Goal: Check status: Check status

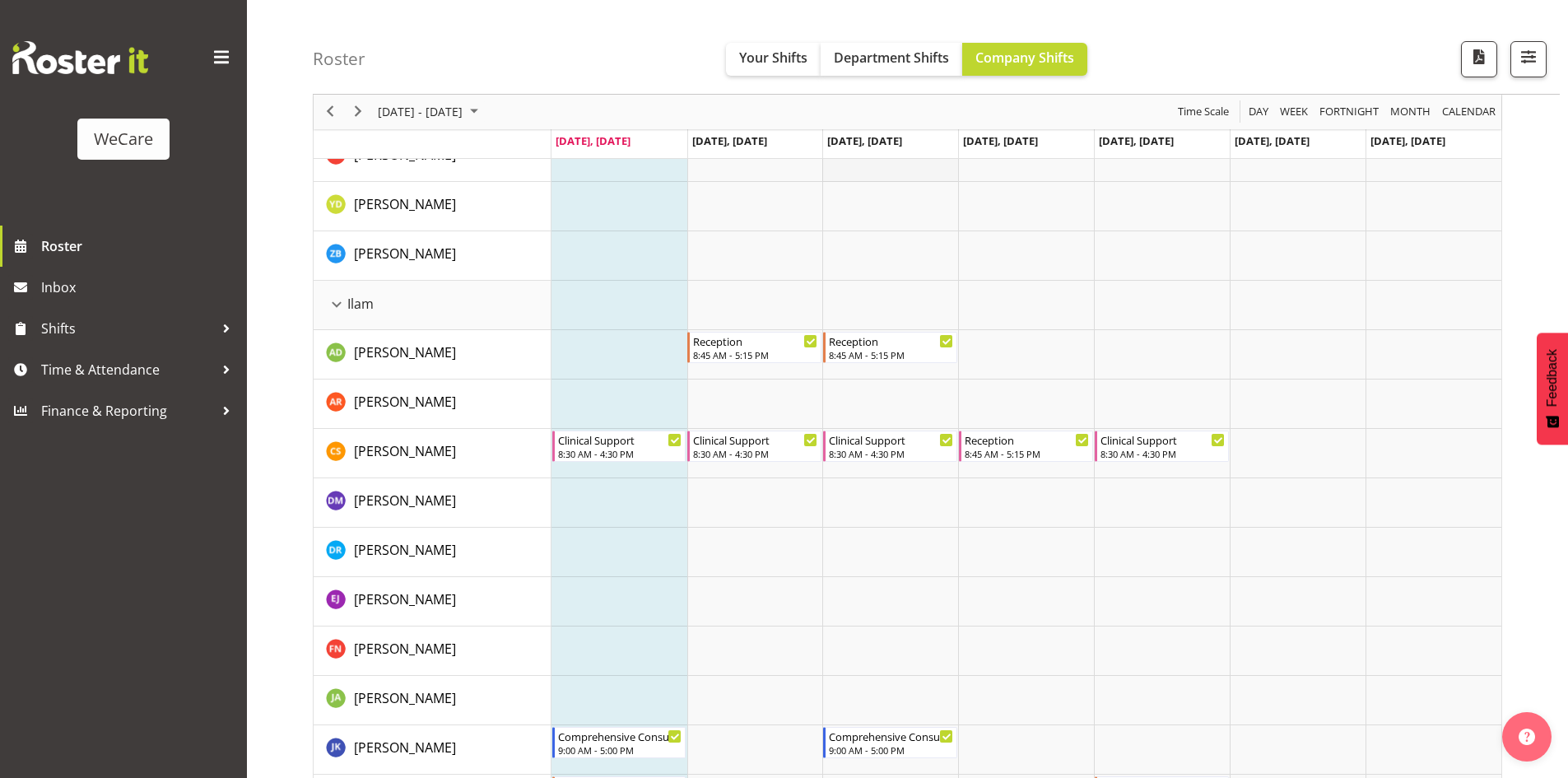
scroll to position [1647, 0]
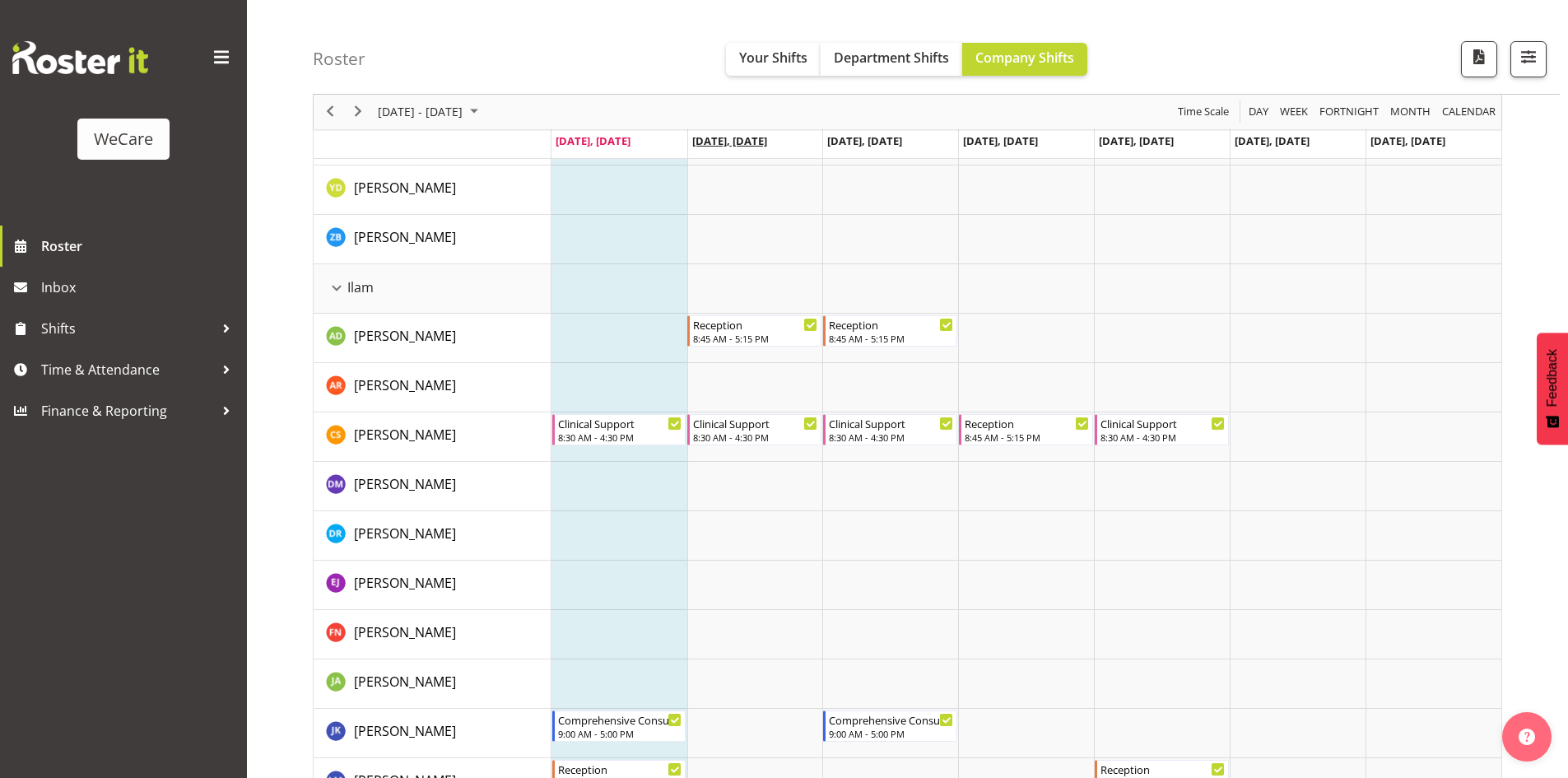
click at [728, 139] on span "[DATE], [DATE]" at bounding box center [729, 140] width 75 height 15
click at [781, 152] on td "[DATE], [DATE]" at bounding box center [755, 144] width 136 height 30
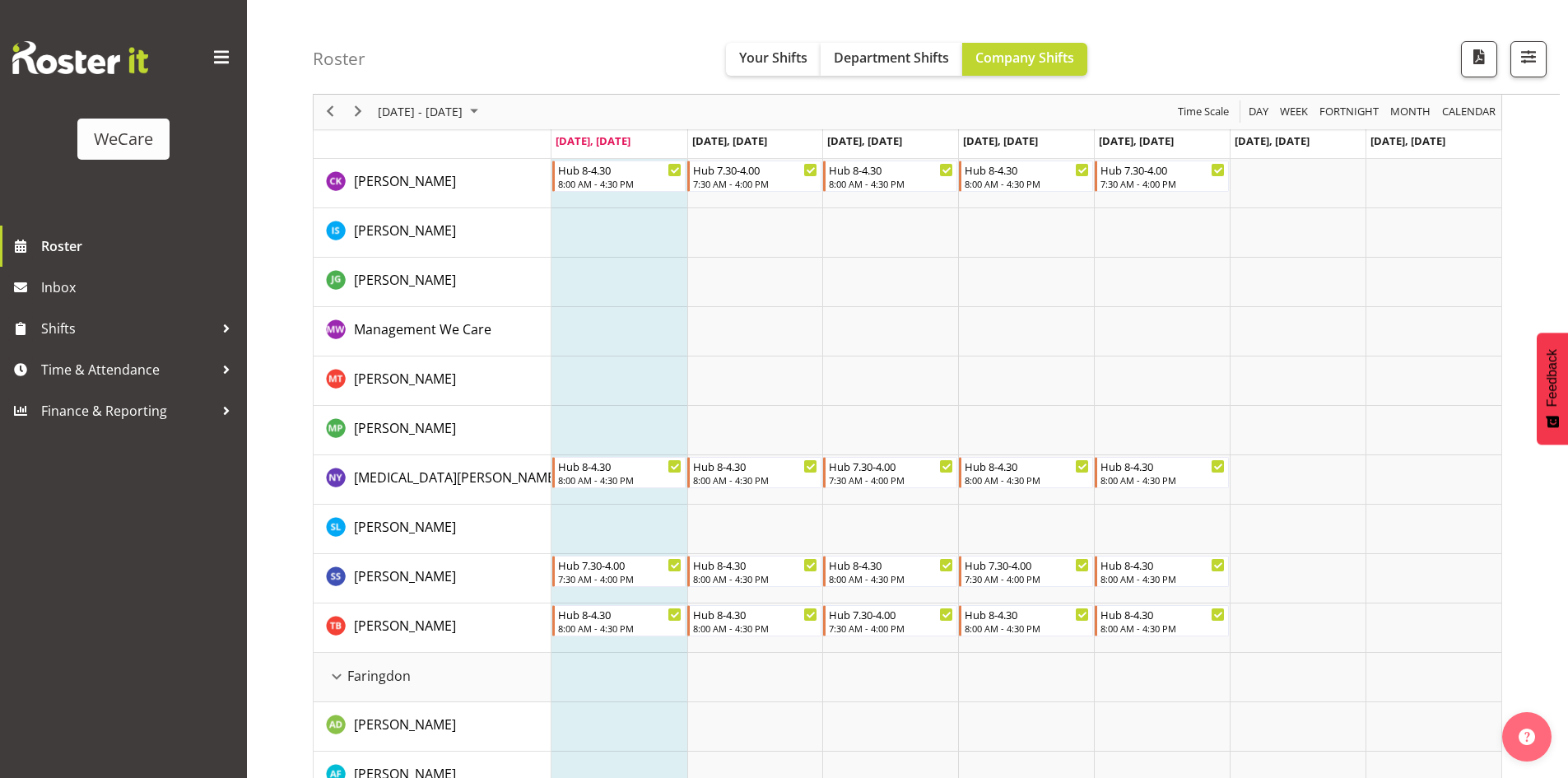
scroll to position [0, 0]
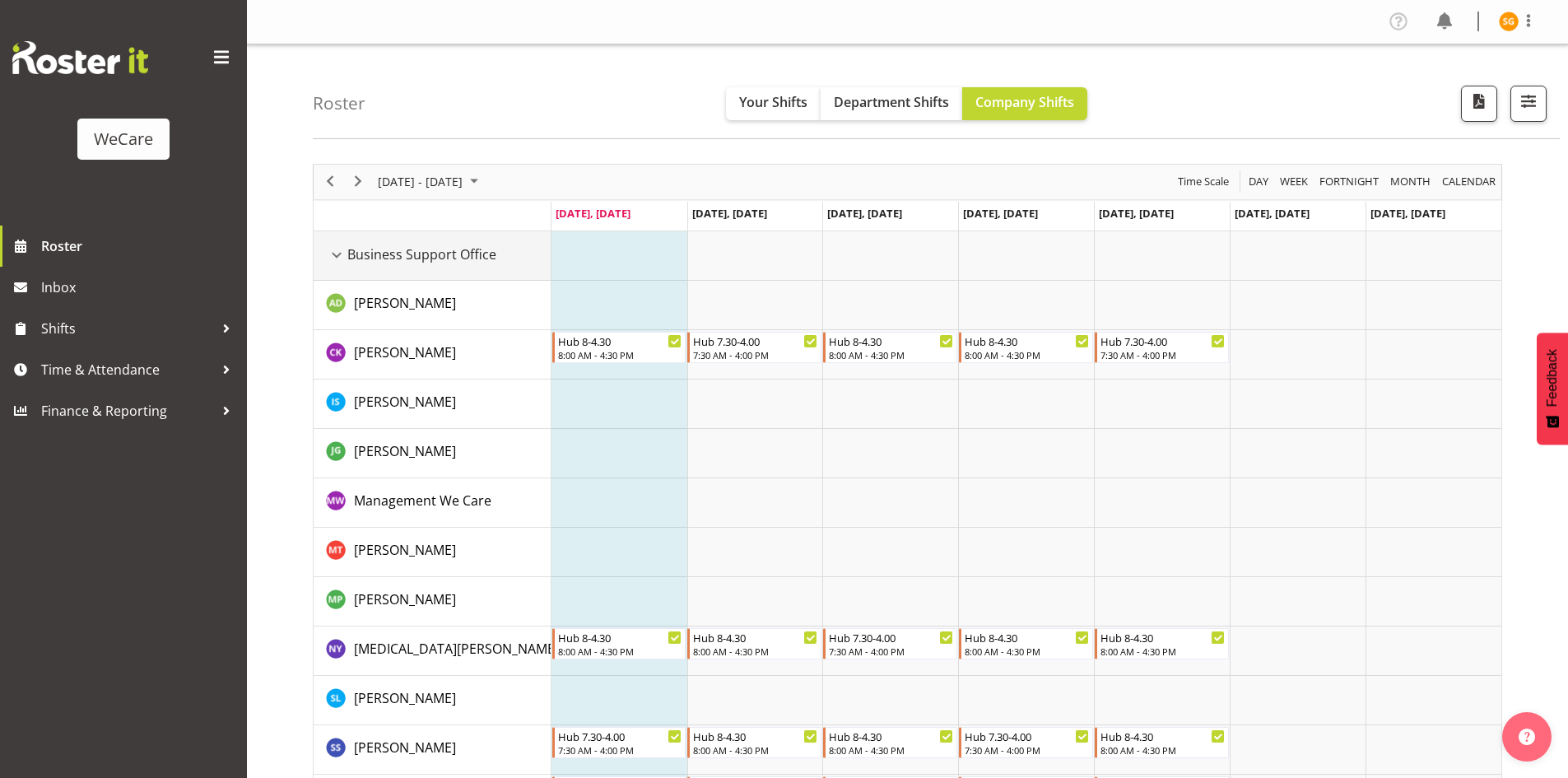
click at [383, 260] on span "Business Support Office" at bounding box center [421, 254] width 149 height 19
click at [342, 266] on td "Business Support Office" at bounding box center [432, 255] width 238 height 49
click at [331, 251] on div "Business Support Office resource" at bounding box center [336, 255] width 21 height 21
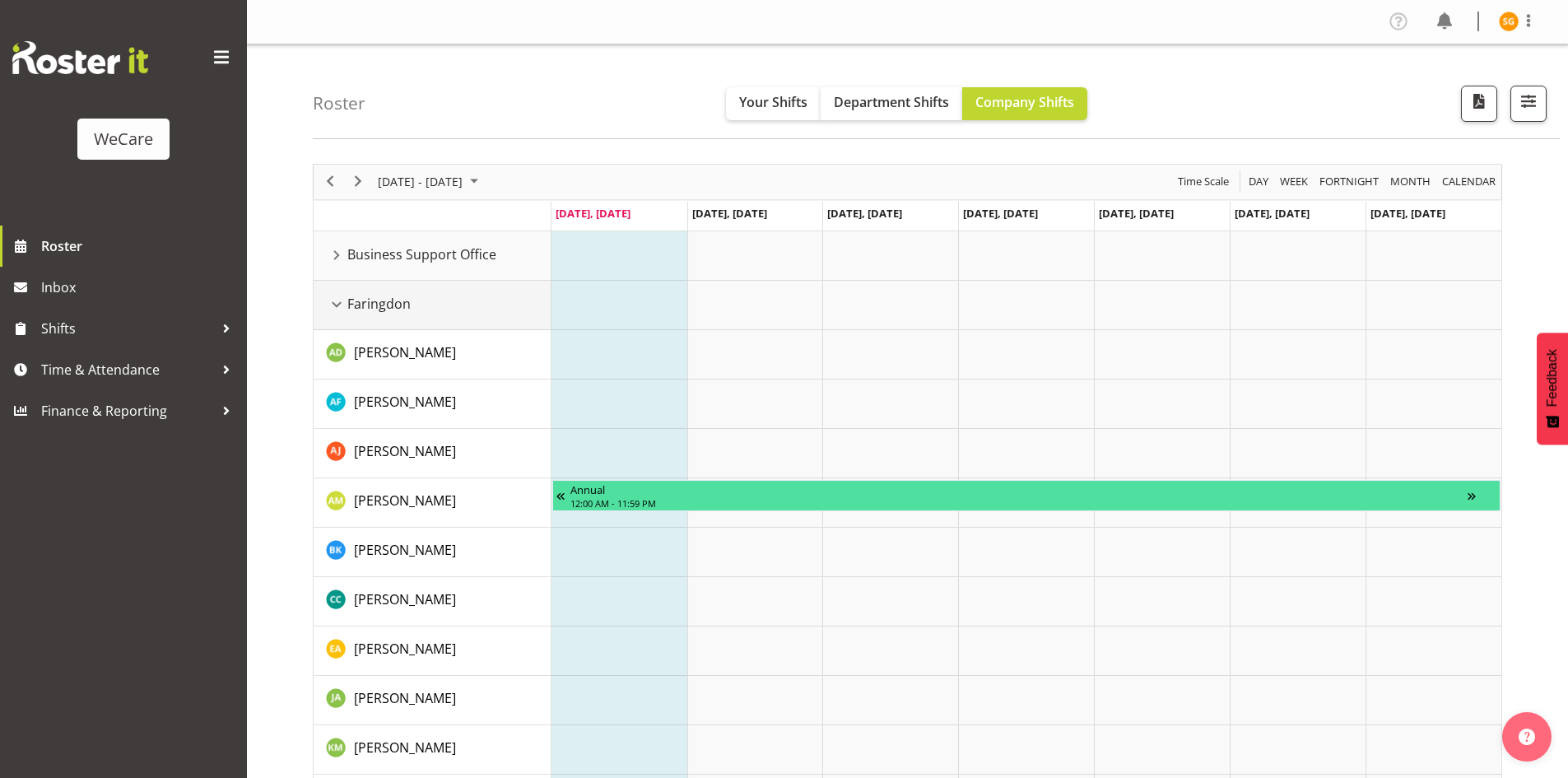
click at [334, 310] on div "Faringdon resource" at bounding box center [336, 304] width 21 height 21
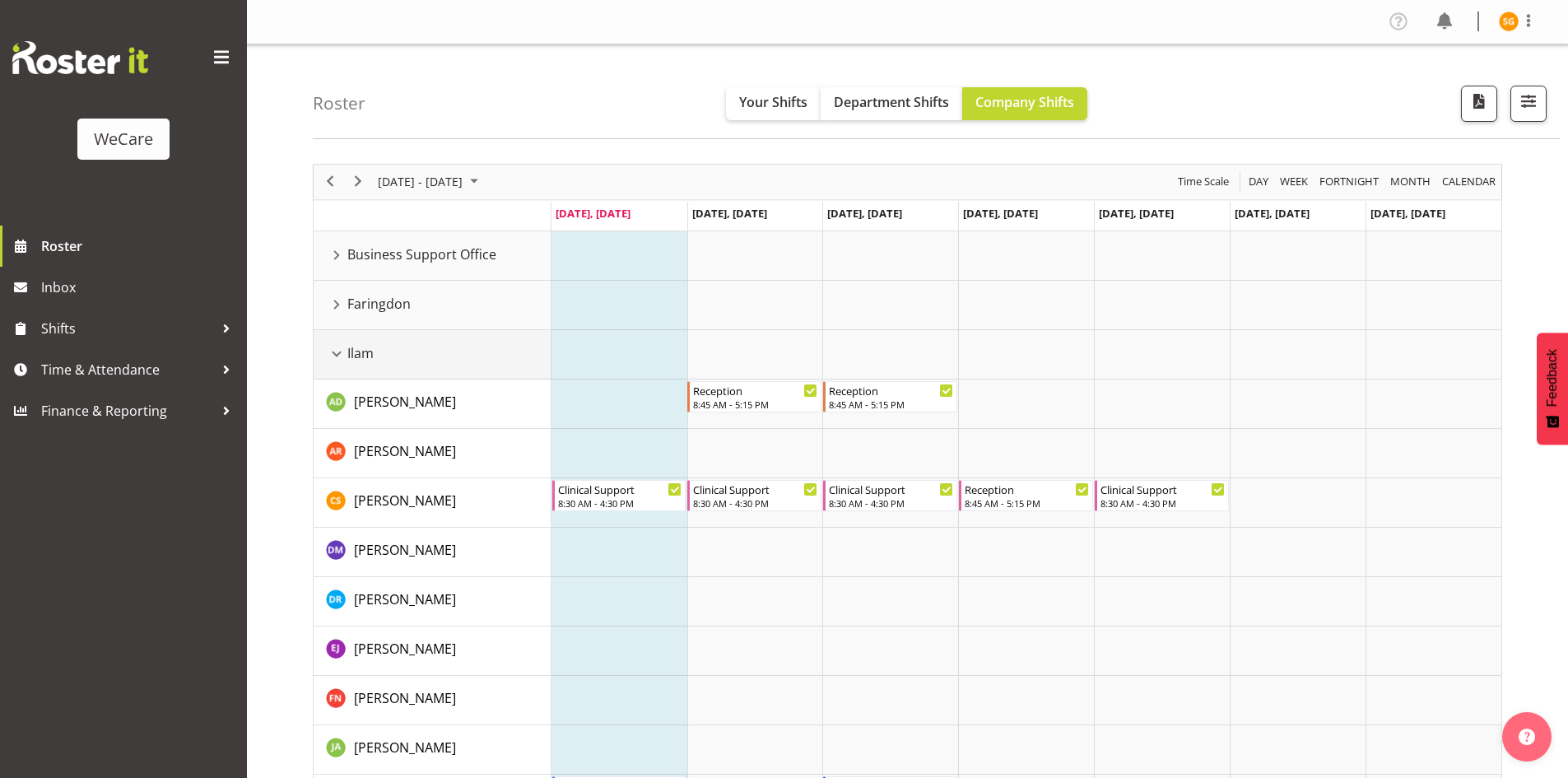
click at [328, 359] on div "Ilam resource" at bounding box center [336, 354] width 21 height 21
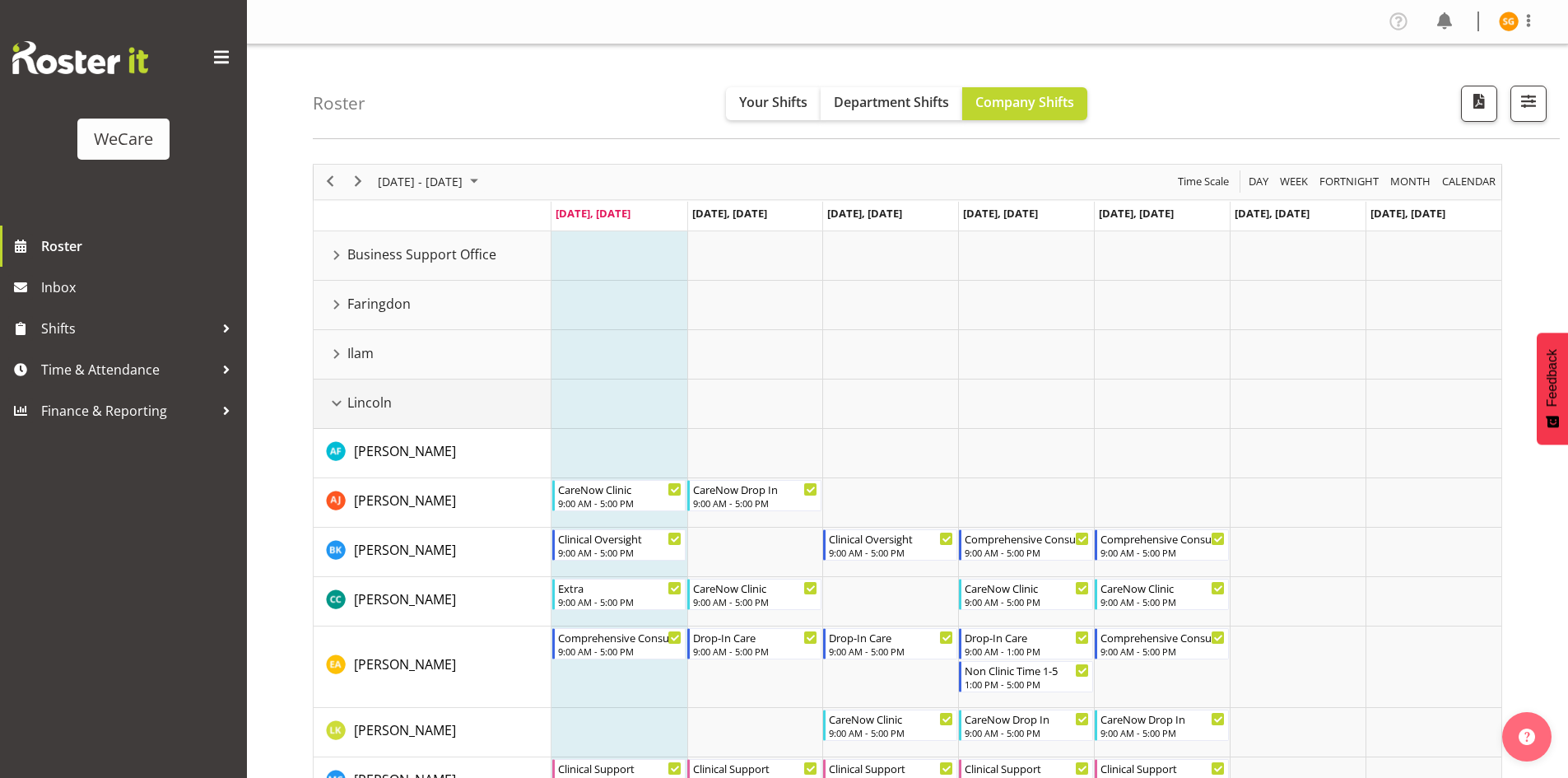
click at [334, 399] on div "Lincoln resource" at bounding box center [336, 403] width 21 height 21
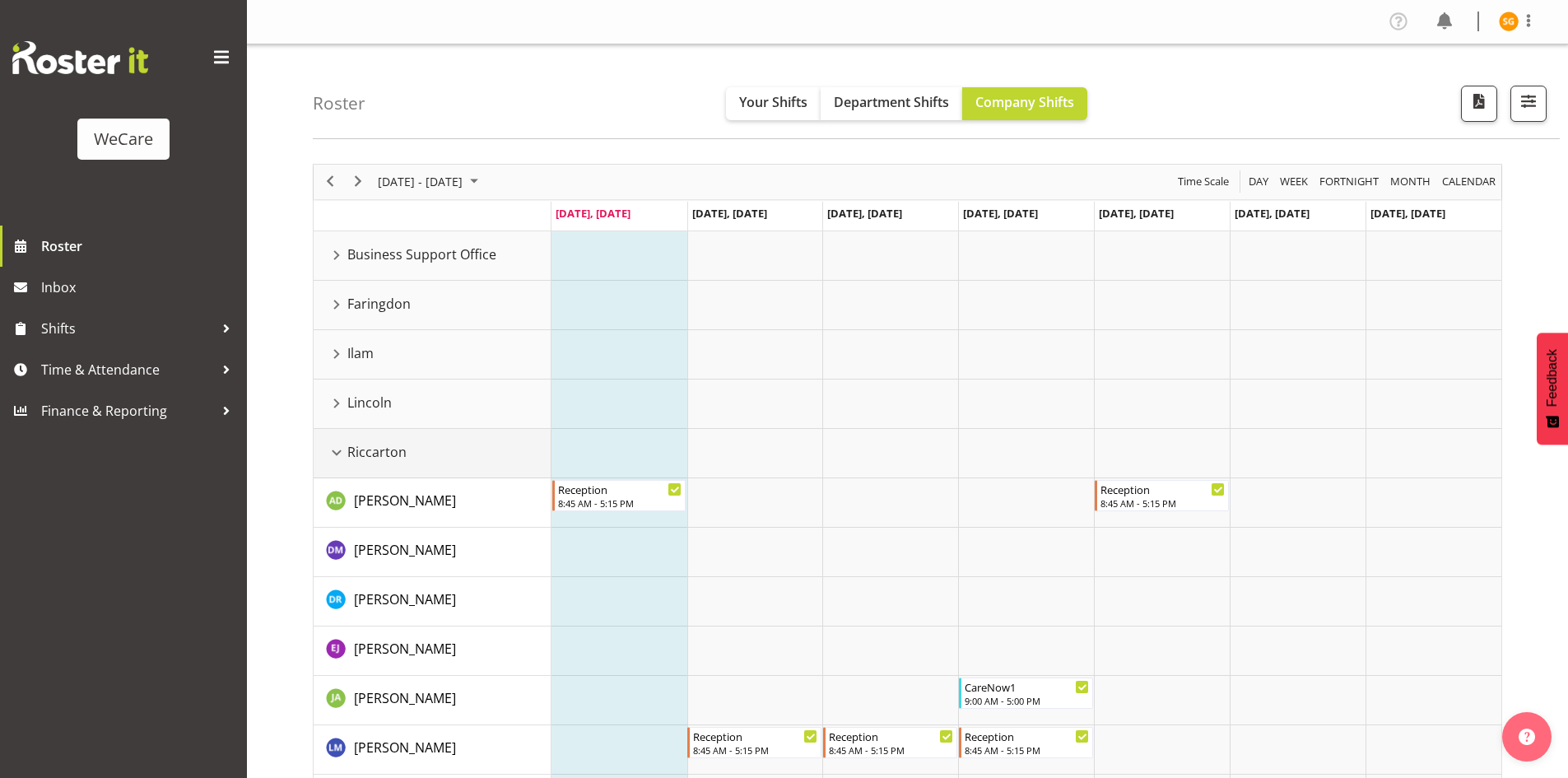
click at [344, 465] on td "Riccarton" at bounding box center [432, 453] width 238 height 49
click at [346, 449] on div "Riccarton resource" at bounding box center [336, 452] width 21 height 21
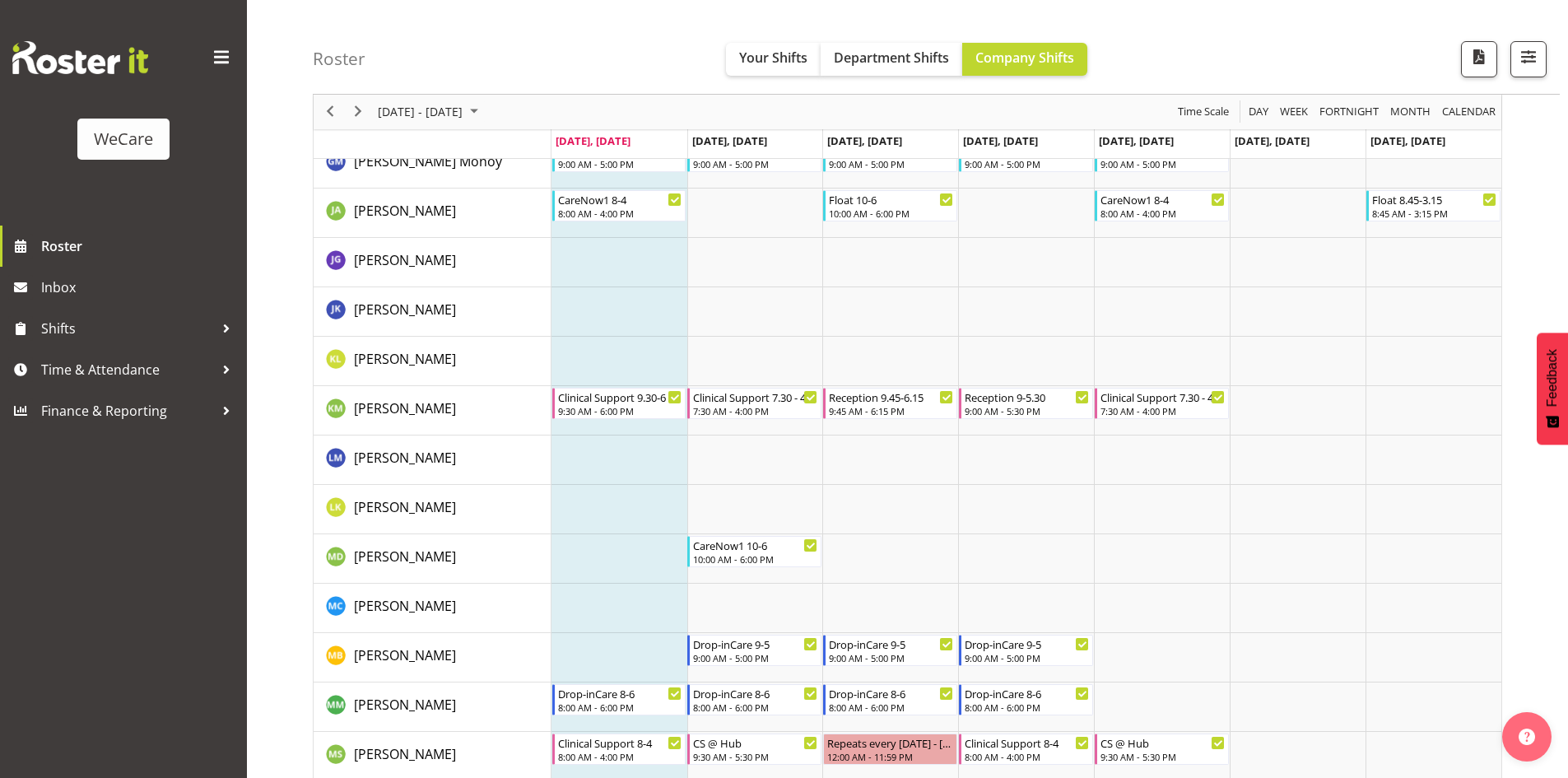
scroll to position [1228, 0]
